Goal: Task Accomplishment & Management: Manage account settings

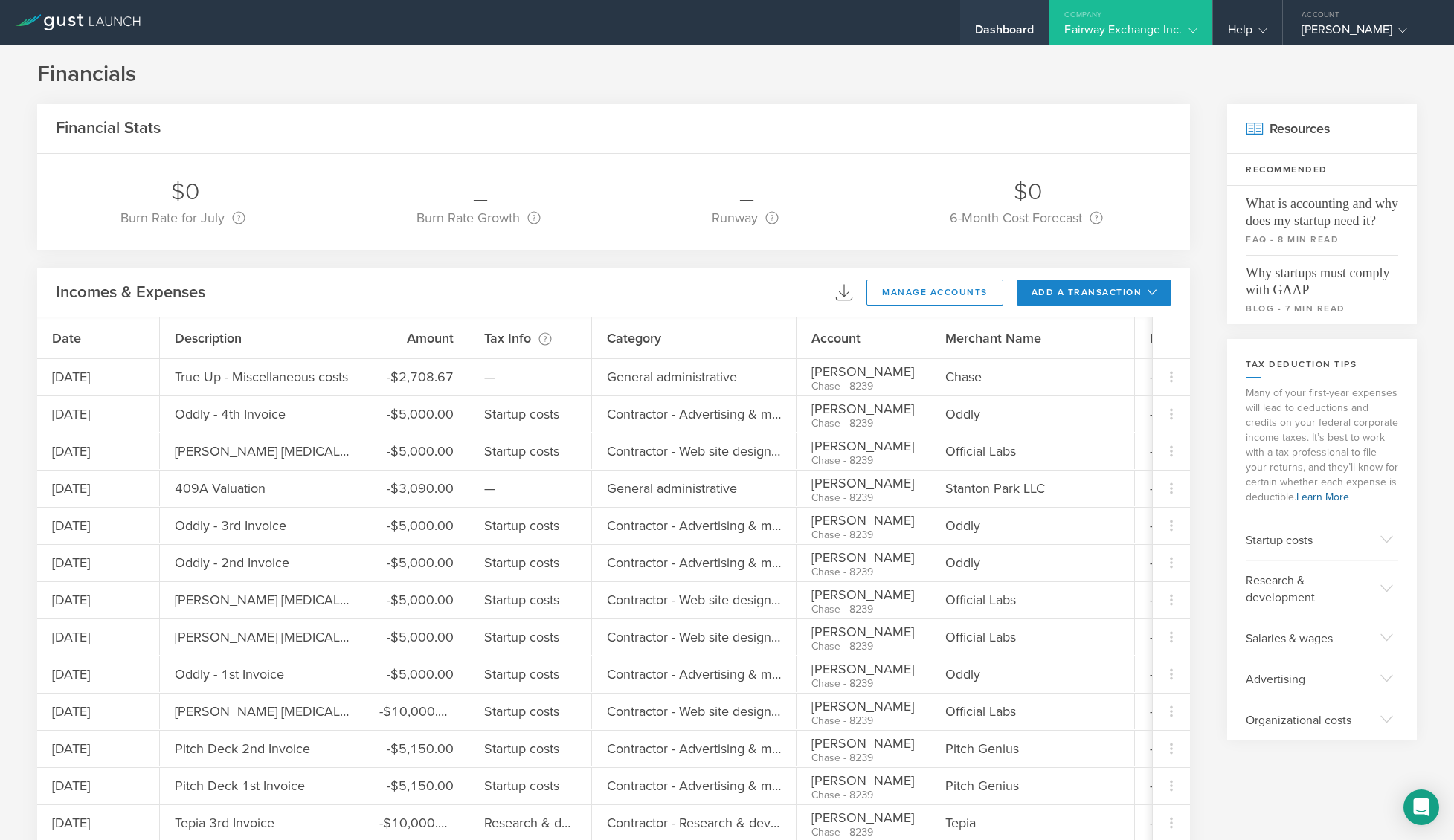
click at [992, 27] on div "Dashboard" at bounding box center [1004, 33] width 60 height 22
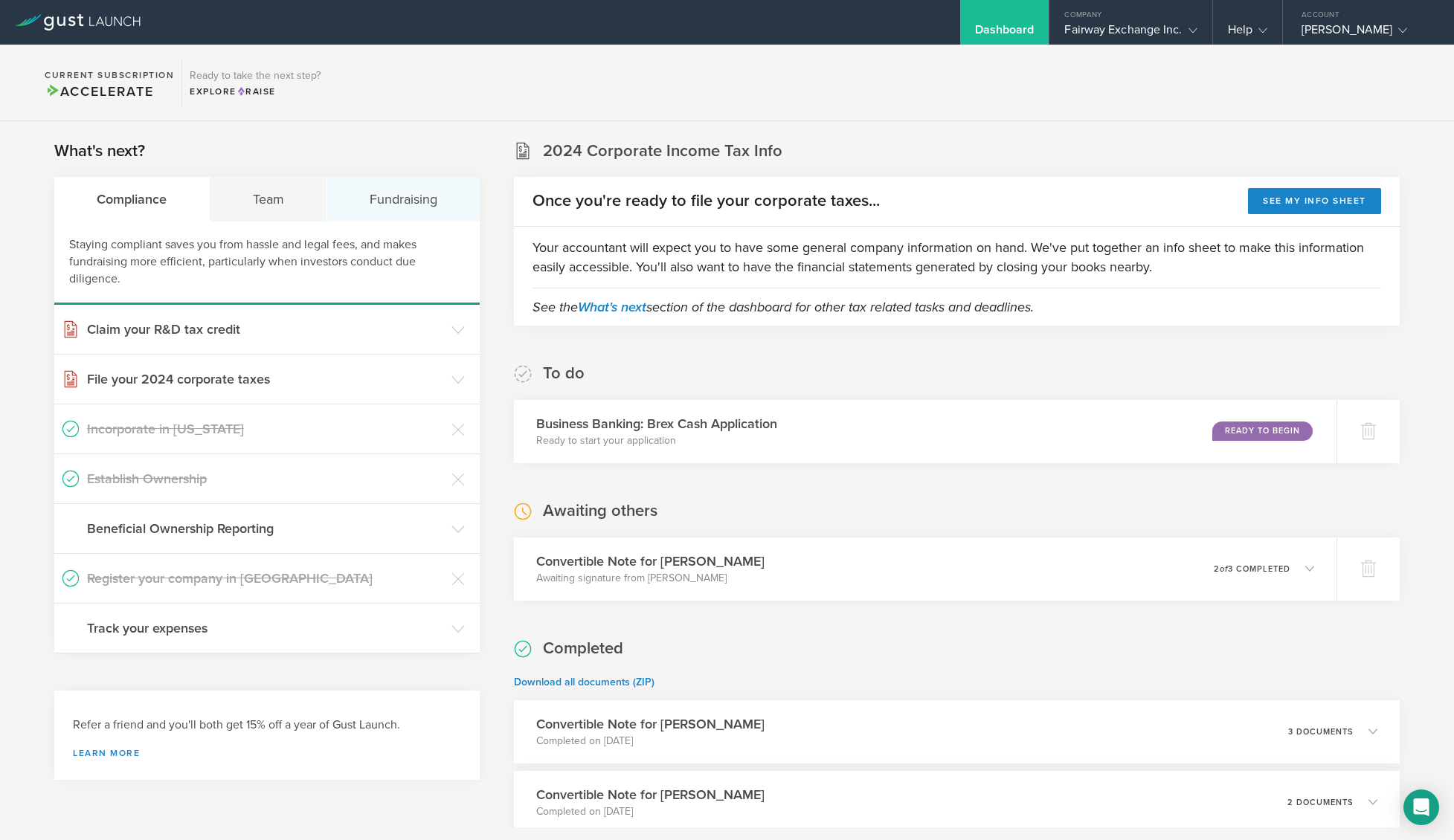
click at [383, 196] on div "Fundraising" at bounding box center [403, 200] width 152 height 45
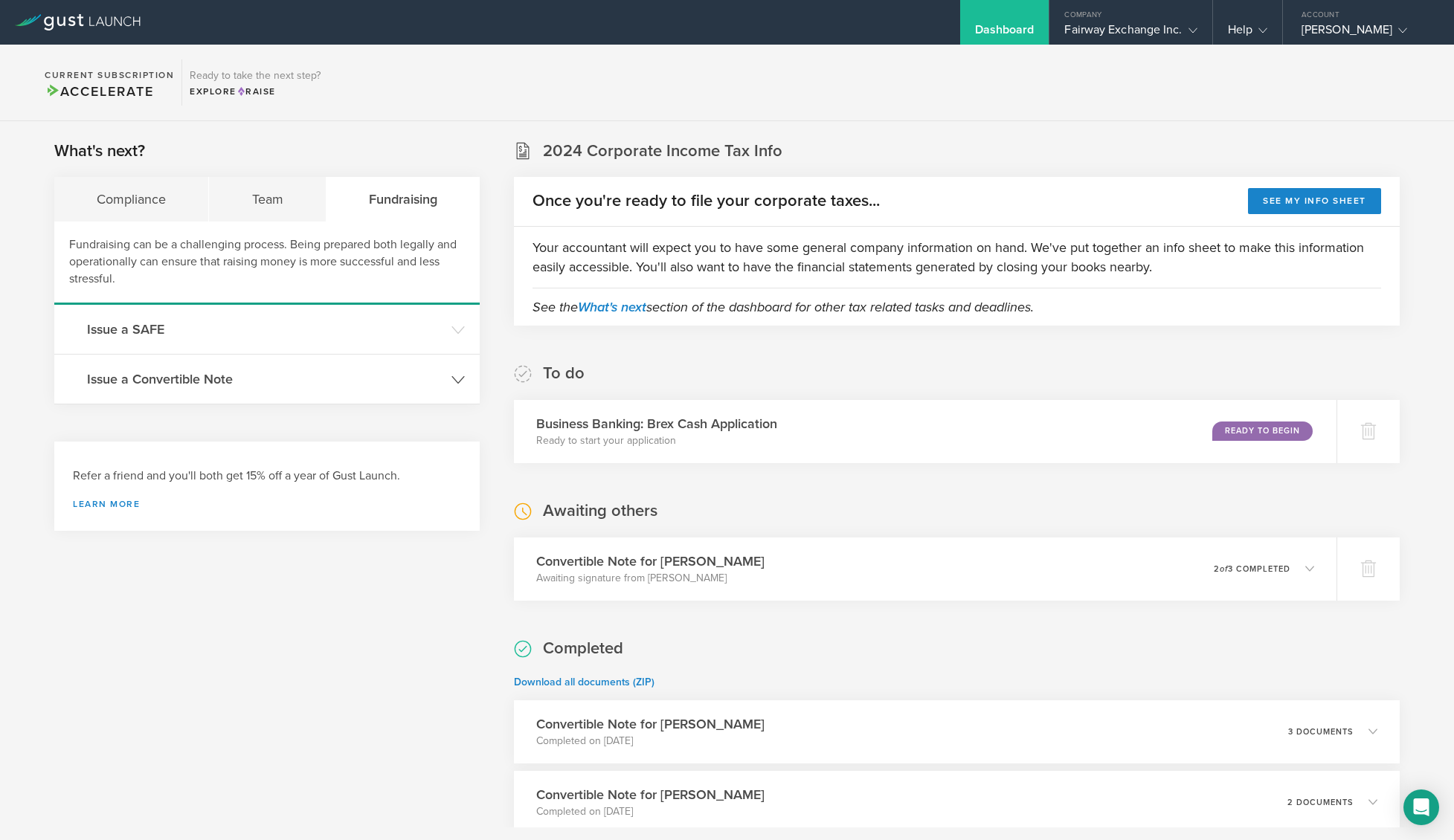
click at [279, 370] on h3 "Issue a Convertible Note" at bounding box center [265, 379] width 357 height 19
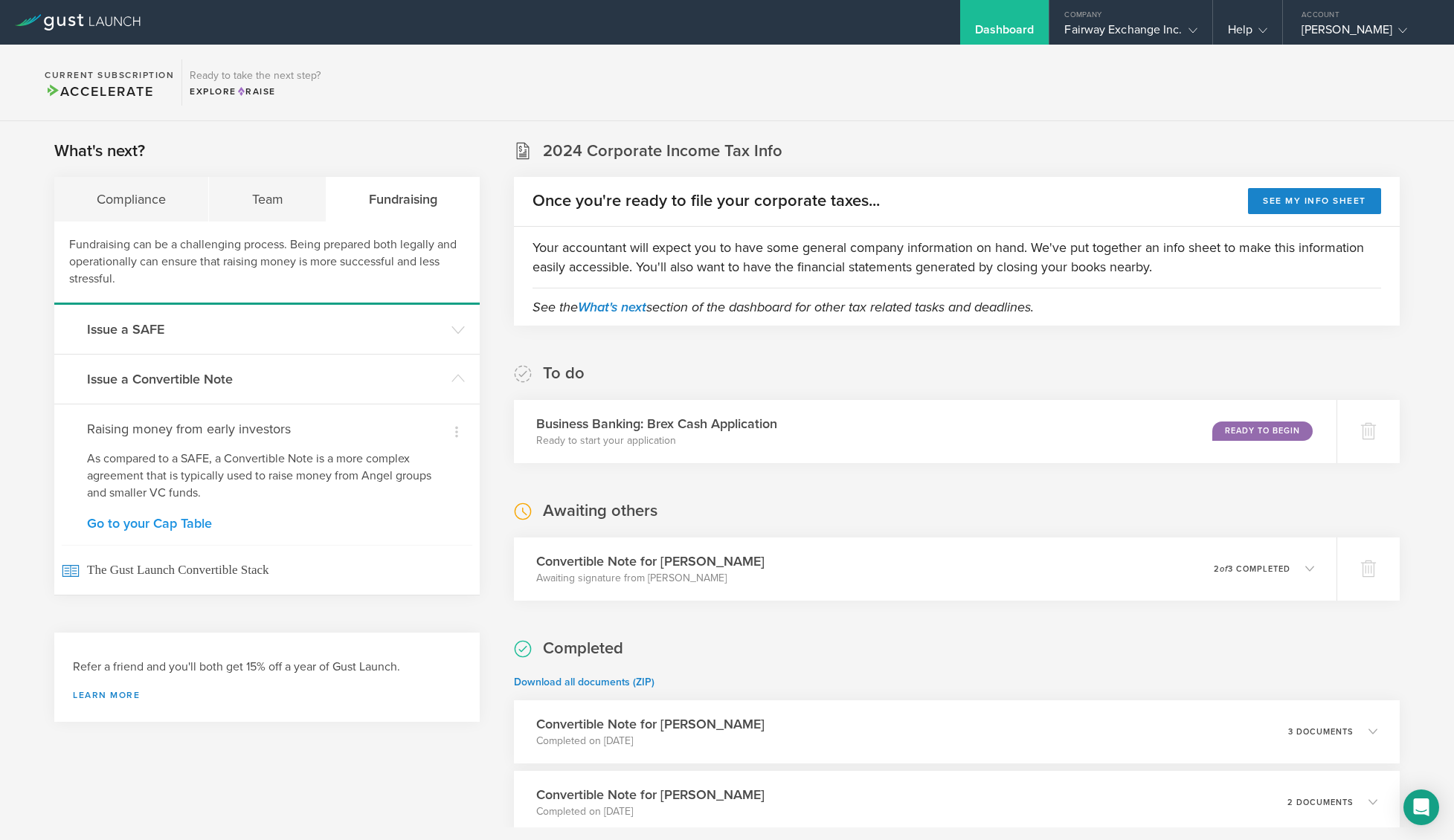
click at [186, 526] on link "Go to your Cap Table" at bounding box center [266, 523] width 360 height 13
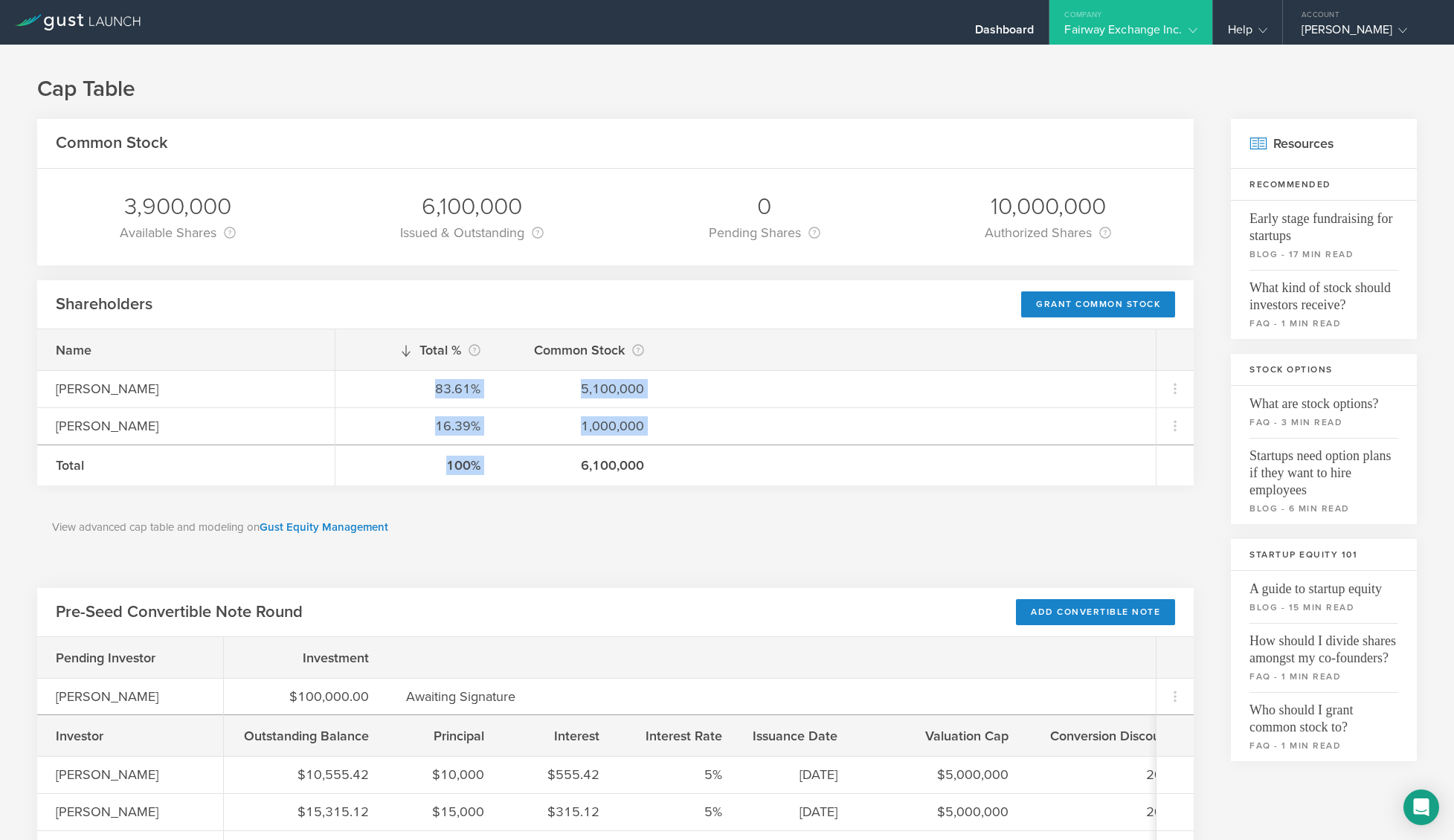
drag, startPoint x: 429, startPoint y: 386, endPoint x: 510, endPoint y: 454, distance: 105.8
click at [510, 454] on div "Total % This is the percentage of each shareholder’s ownership, relative to the…" at bounding box center [745, 408] width 820 height 156
click at [553, 504] on div "View advanced cap table and modeling on Gust Equity Management" at bounding box center [615, 527] width 1156 height 69
click at [1192, 32] on polyline at bounding box center [1192, 31] width 9 height 5
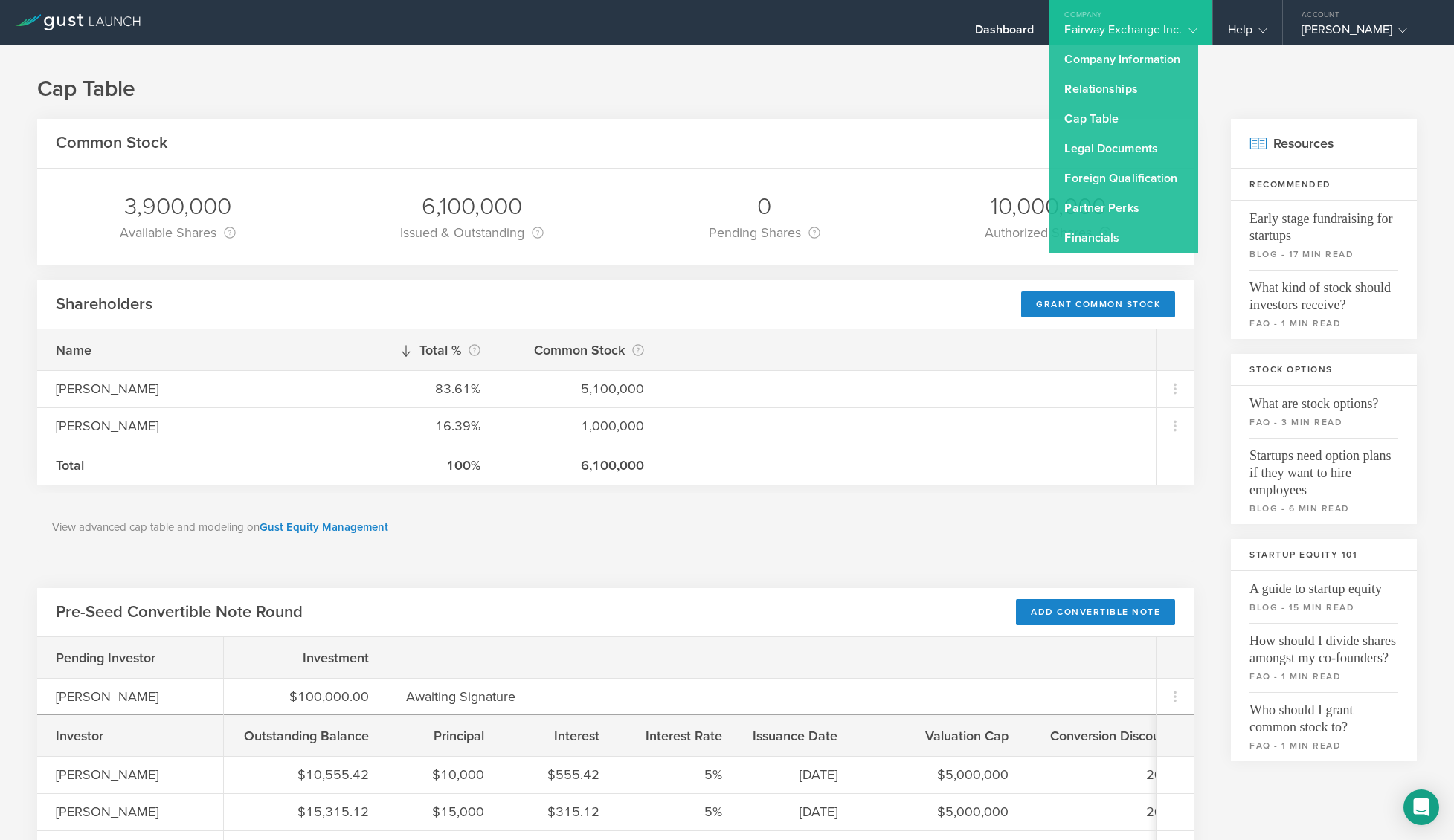
click at [1257, 108] on div "Cap Table Common Stock 3,900,000 Available Shares This is the [MEDICAL_DATA] th…" at bounding box center [727, 753] width 1454 height 1418
